Goal: Check status: Check status

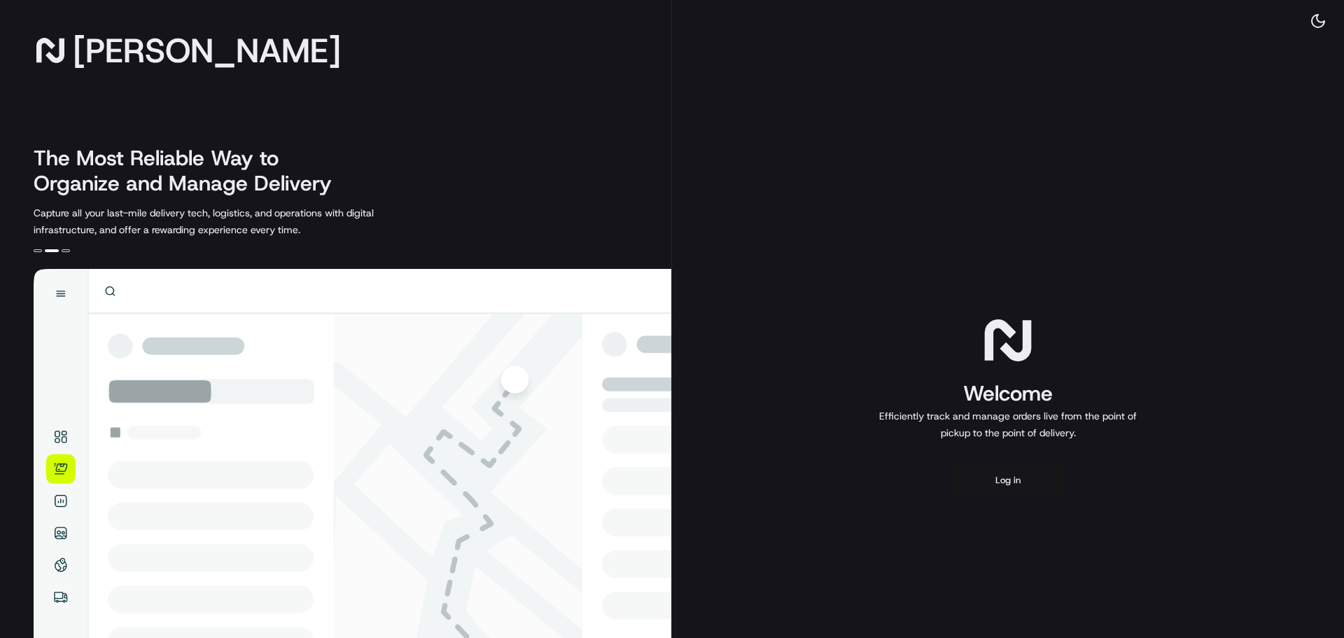
click at [1022, 478] on button "Log in" at bounding box center [1008, 481] width 112 height 34
